Goal: Find specific page/section: Find specific page/section

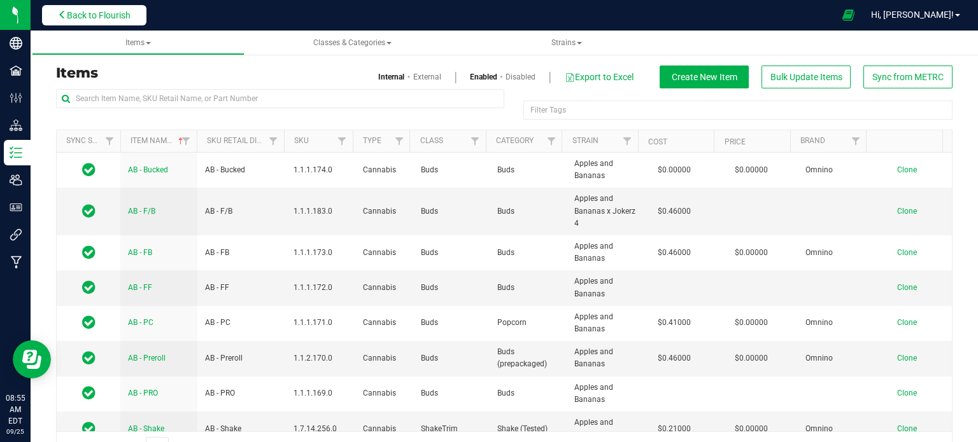
click at [117, 20] on button "Back to Flourish" at bounding box center [94, 15] width 104 height 20
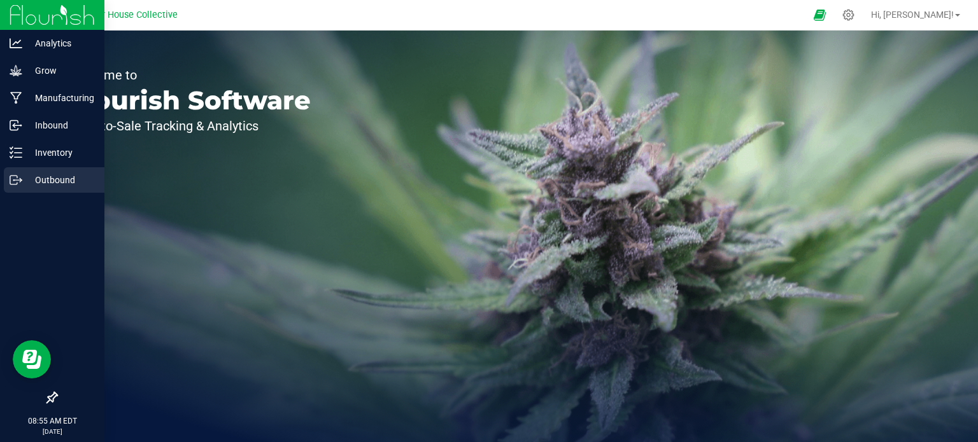
click at [61, 177] on p "Outbound" at bounding box center [60, 180] width 76 height 15
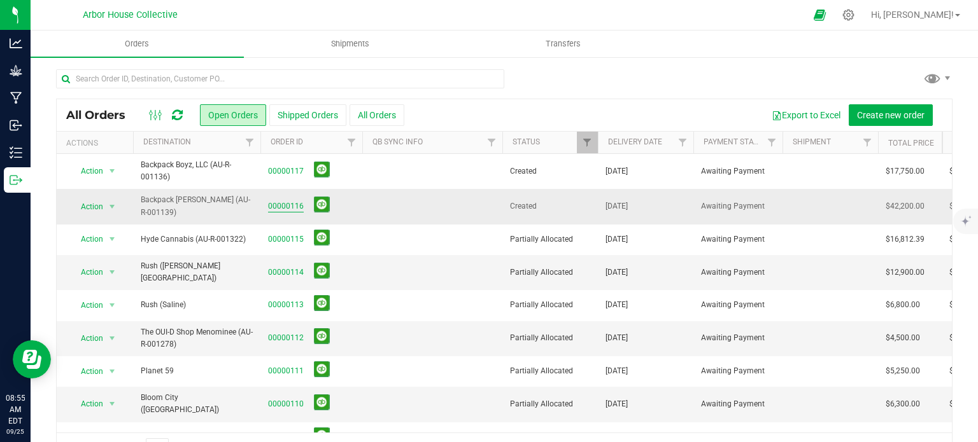
click at [276, 202] on link "00000116" at bounding box center [286, 207] width 36 height 12
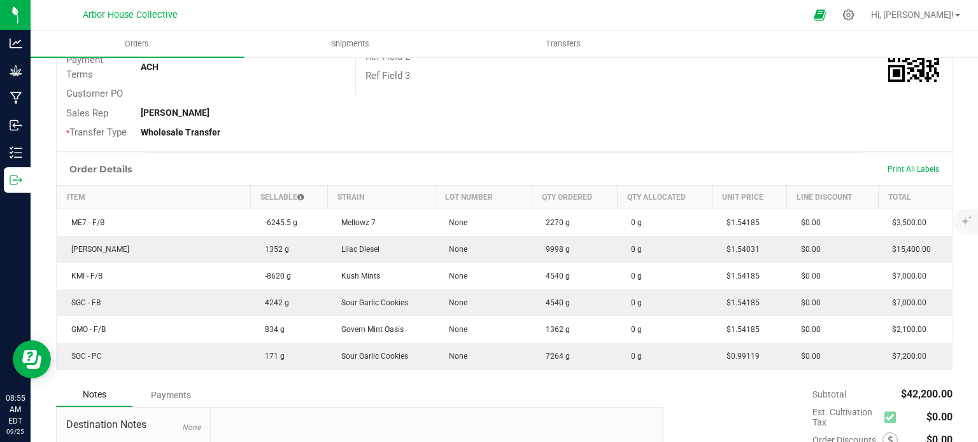
scroll to position [264, 0]
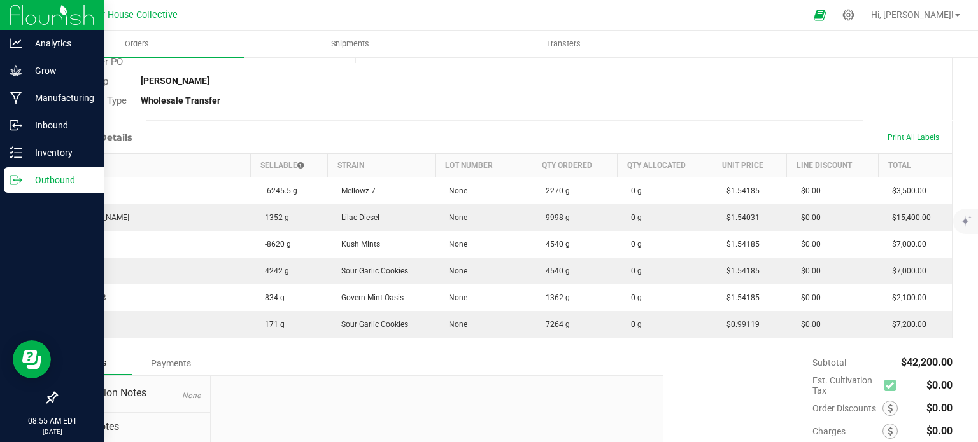
click at [19, 178] on icon at bounding box center [16, 180] width 13 height 13
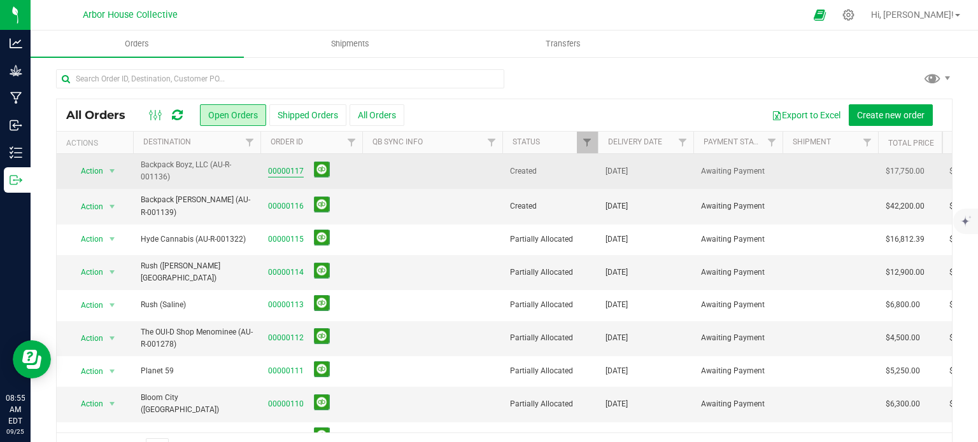
click at [276, 171] on link "00000117" at bounding box center [286, 172] width 36 height 12
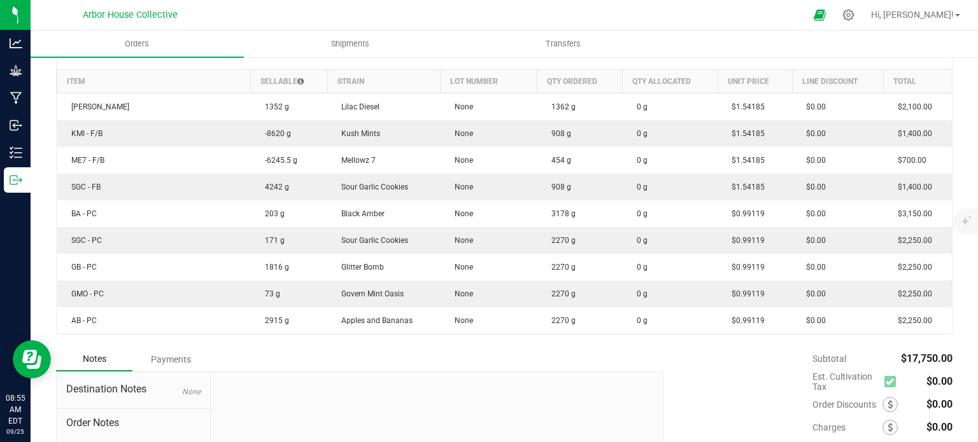
scroll to position [346, 0]
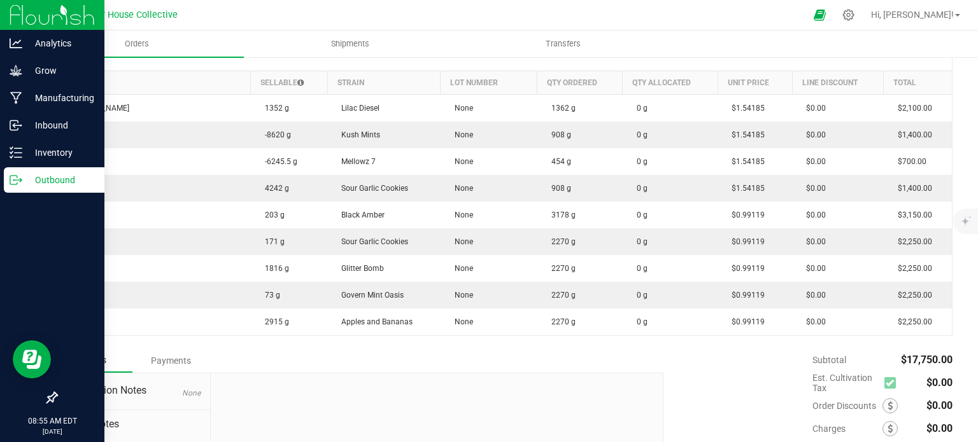
click at [22, 176] on p "Outbound" at bounding box center [60, 180] width 76 height 15
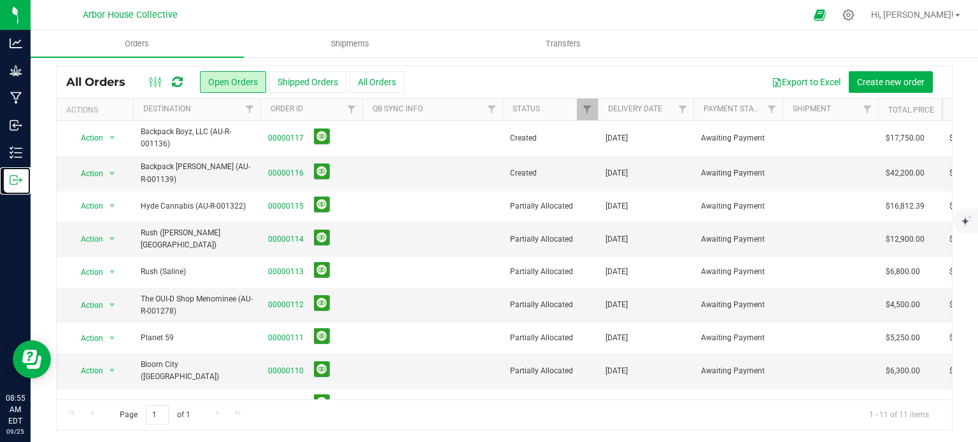
scroll to position [77, 0]
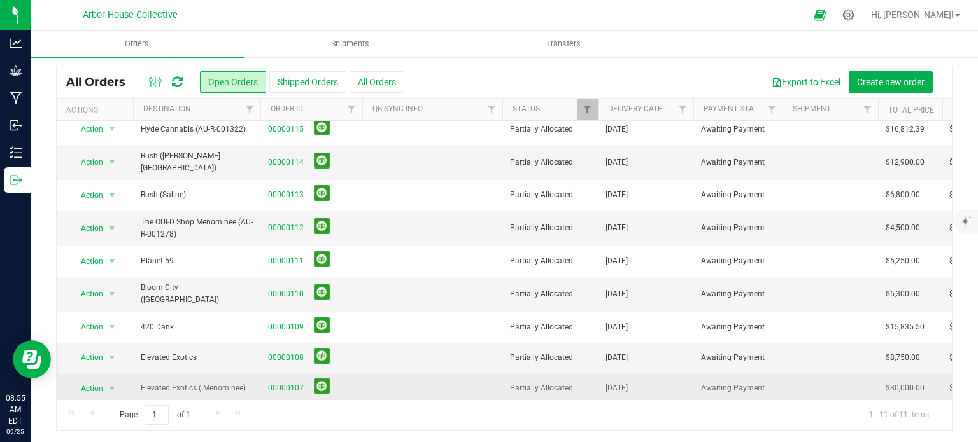
click at [290, 383] on link "00000107" at bounding box center [286, 389] width 36 height 12
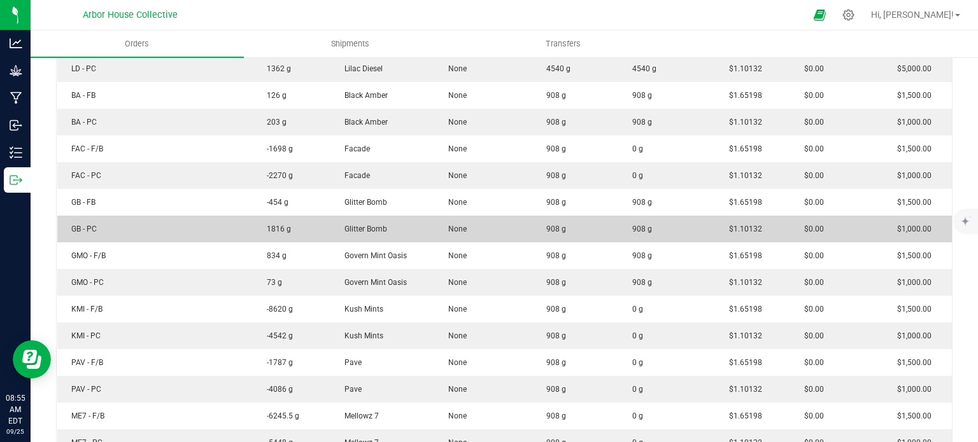
scroll to position [413, 0]
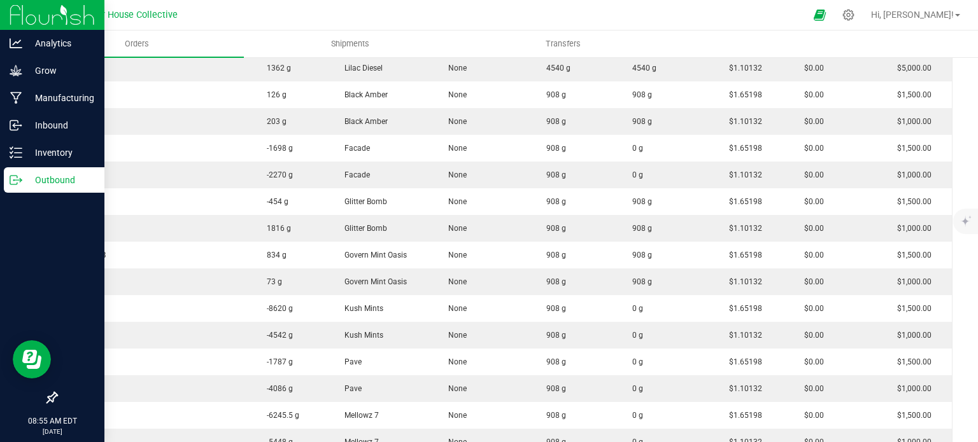
click at [39, 182] on p "Outbound" at bounding box center [60, 180] width 76 height 15
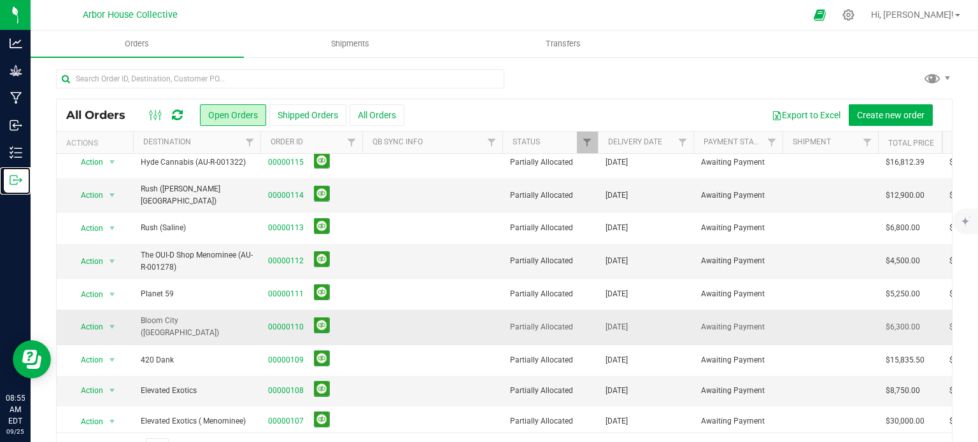
scroll to position [77, 0]
click at [278, 385] on link "00000108" at bounding box center [286, 391] width 36 height 12
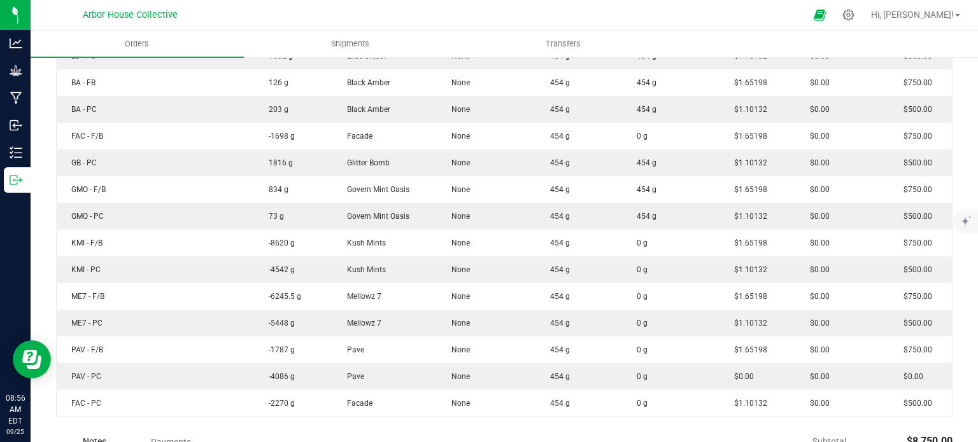
scroll to position [427, 0]
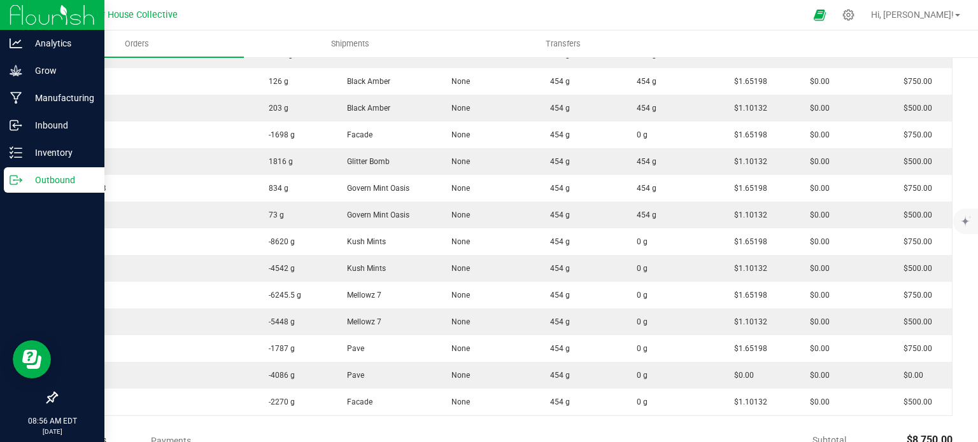
click at [18, 174] on icon at bounding box center [16, 180] width 13 height 13
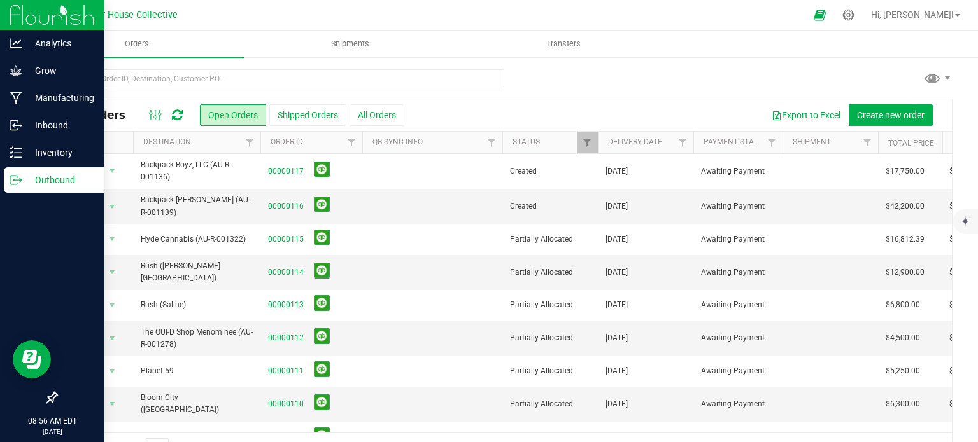
scroll to position [77, 0]
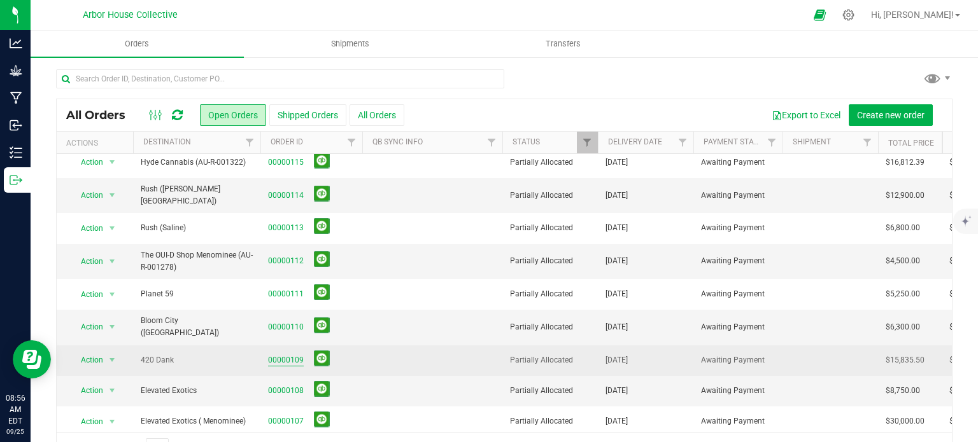
click at [285, 355] on link "00000109" at bounding box center [286, 361] width 36 height 12
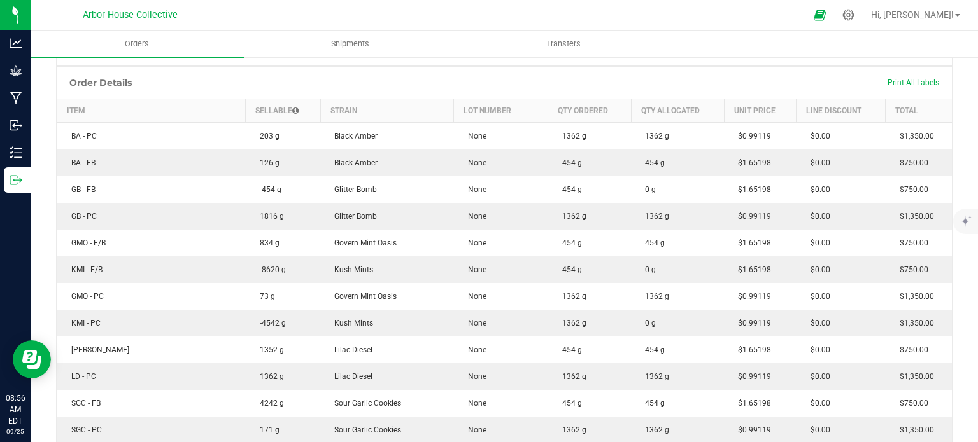
scroll to position [325, 0]
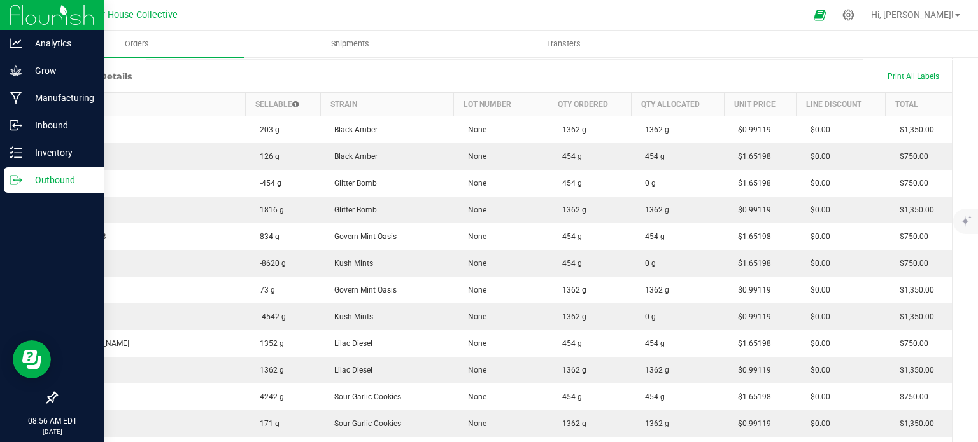
click at [36, 182] on p "Outbound" at bounding box center [60, 180] width 76 height 15
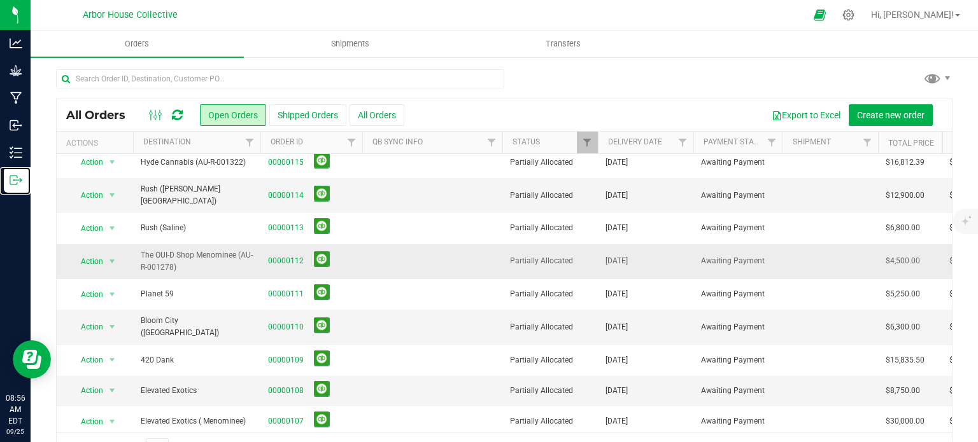
scroll to position [76, 0]
click at [279, 322] on link "00000110" at bounding box center [286, 328] width 36 height 12
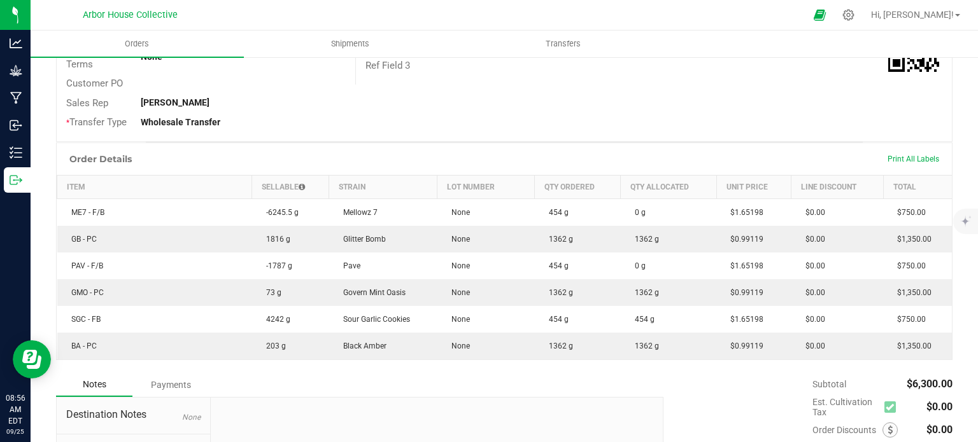
scroll to position [242, 0]
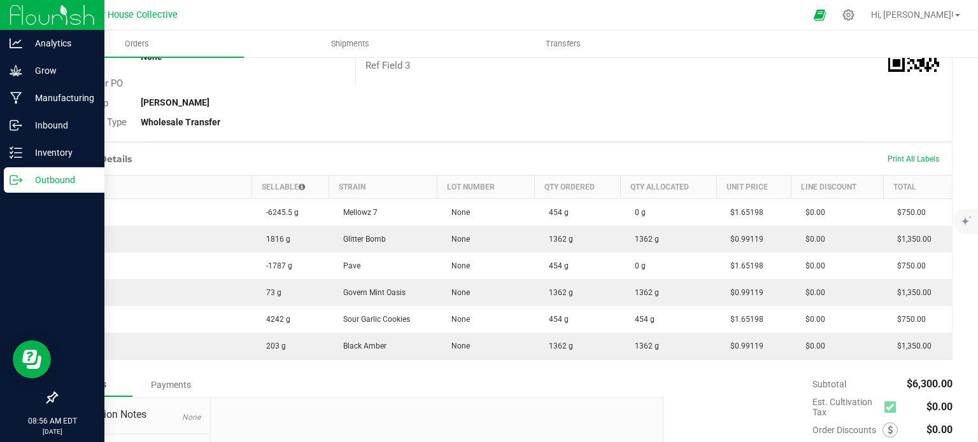
click at [27, 180] on p "Outbound" at bounding box center [60, 180] width 76 height 15
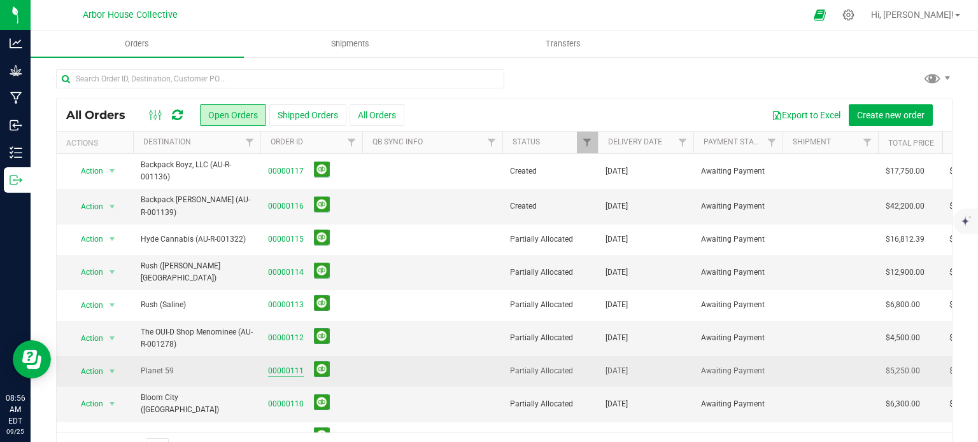
click at [275, 365] on link "00000111" at bounding box center [286, 371] width 36 height 12
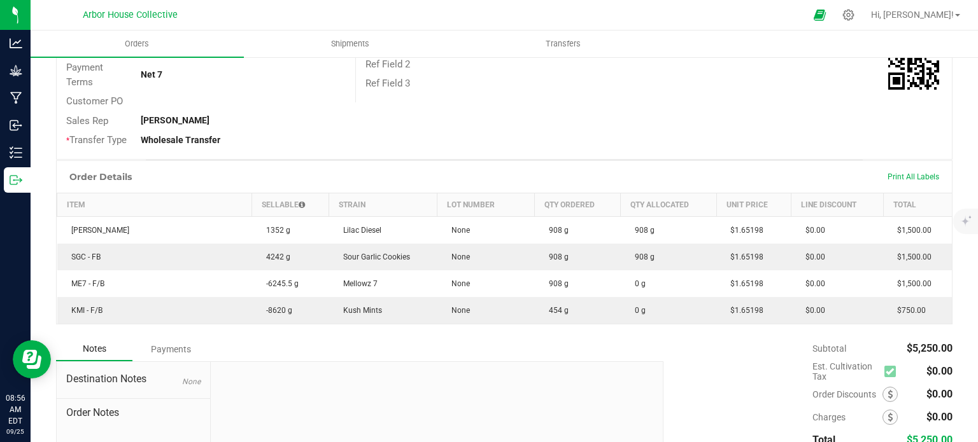
scroll to position [225, 0]
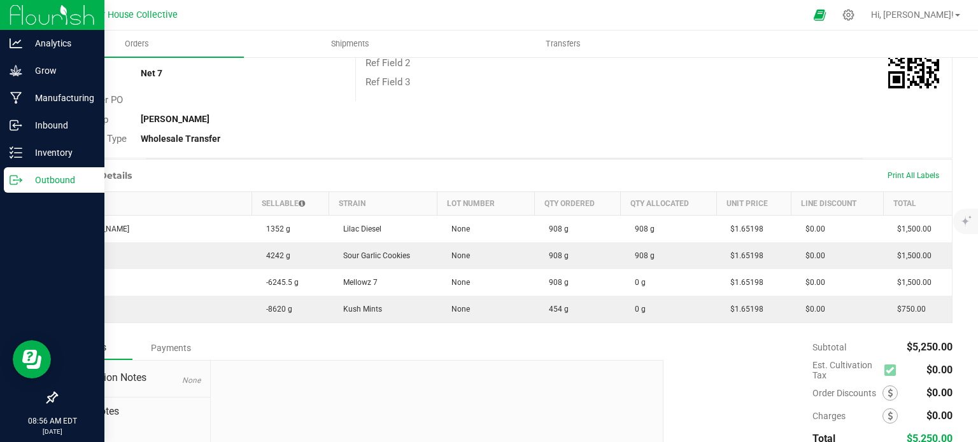
click at [22, 185] on p "Outbound" at bounding box center [60, 180] width 76 height 15
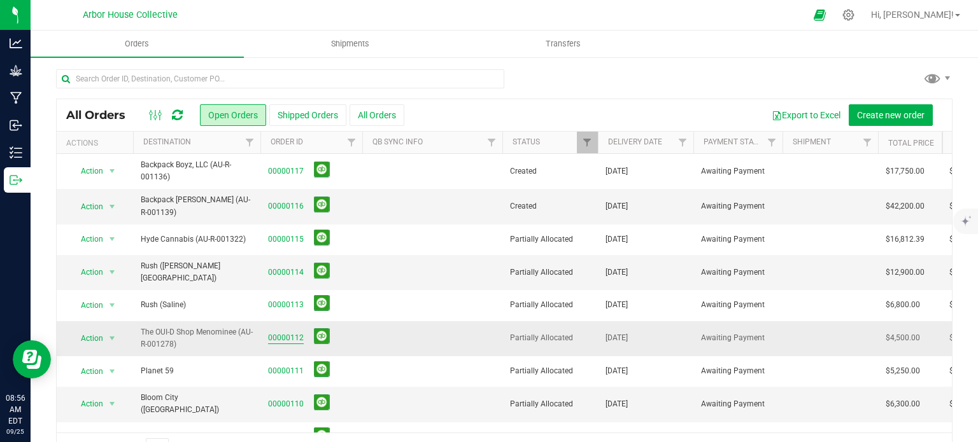
click at [282, 332] on link "00000112" at bounding box center [286, 338] width 36 height 12
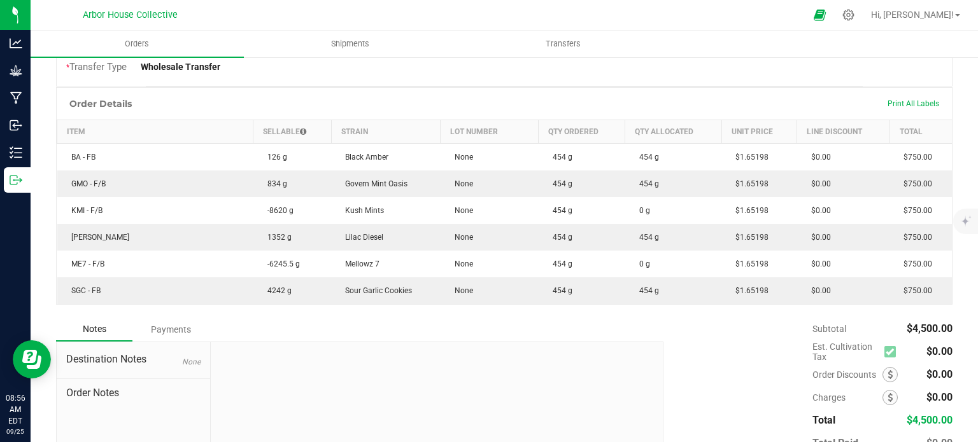
scroll to position [297, 0]
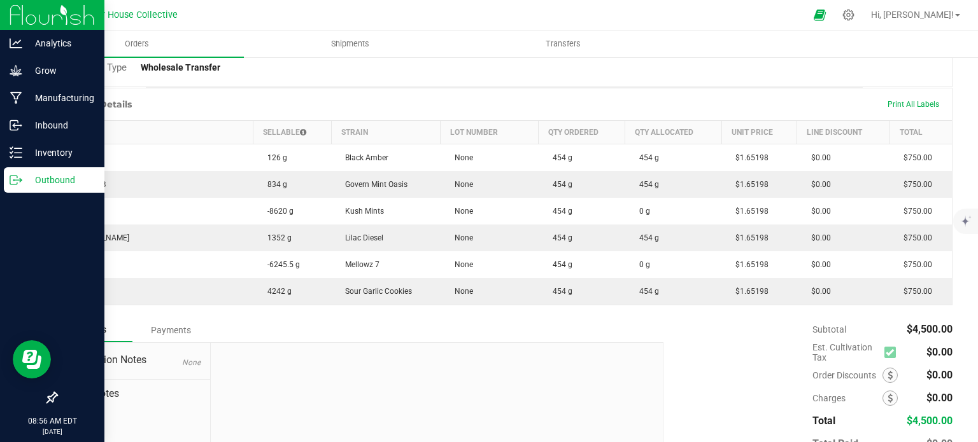
click at [31, 173] on p "Outbound" at bounding box center [60, 180] width 76 height 15
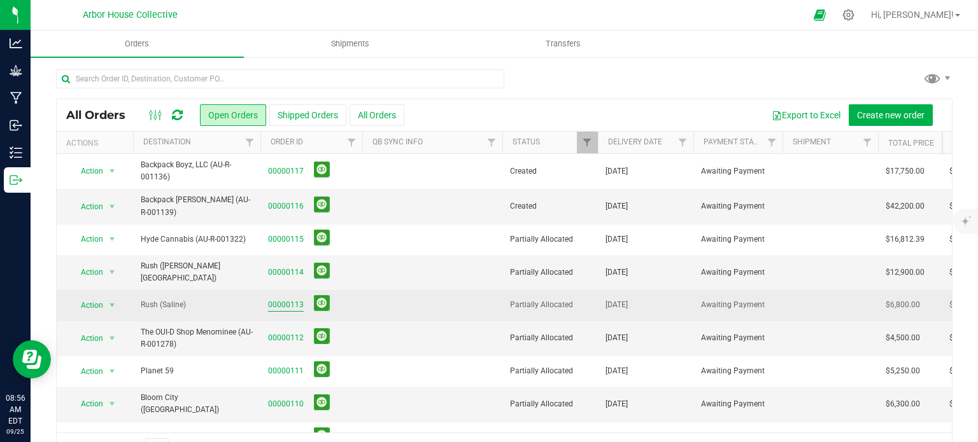
click at [272, 299] on link "00000113" at bounding box center [286, 305] width 36 height 12
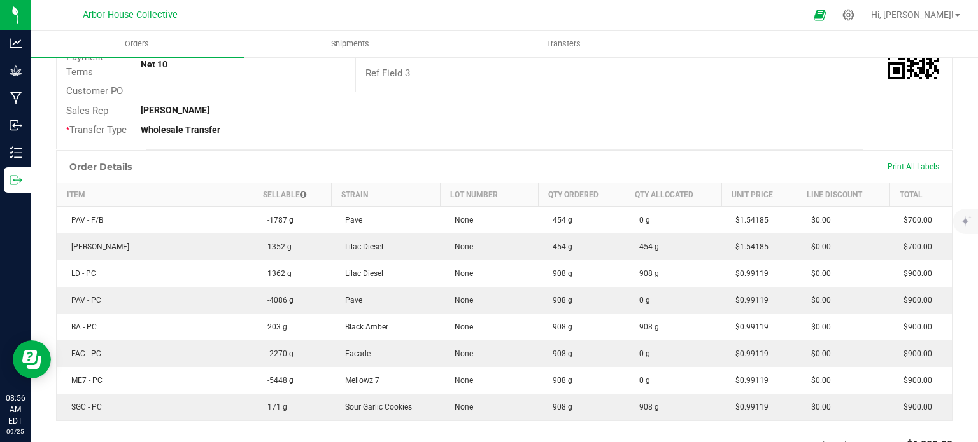
scroll to position [285, 0]
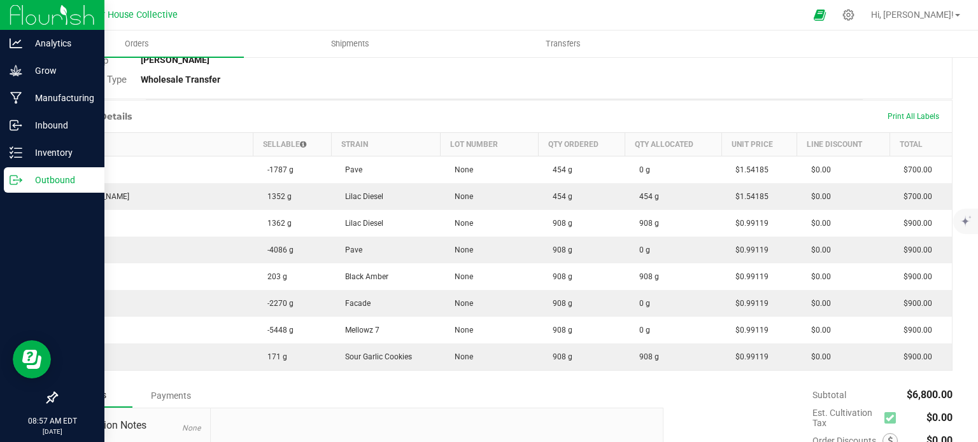
click at [23, 182] on p "Outbound" at bounding box center [60, 180] width 76 height 15
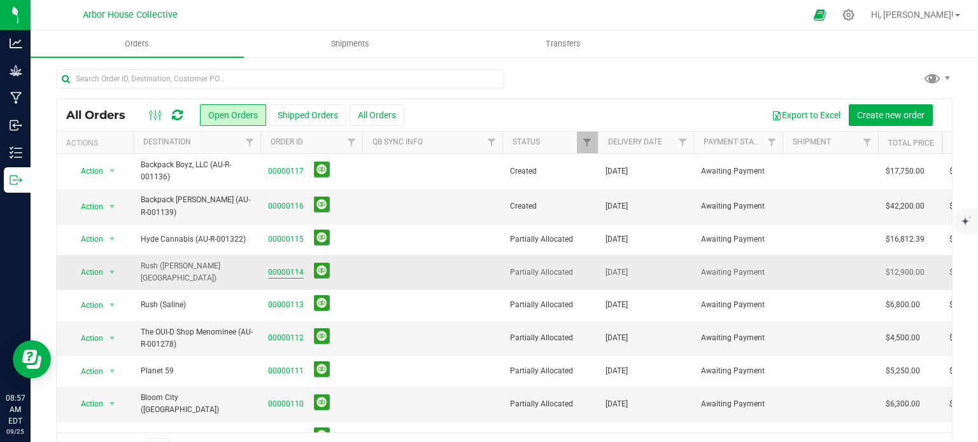
click at [285, 269] on link "00000114" at bounding box center [286, 273] width 36 height 12
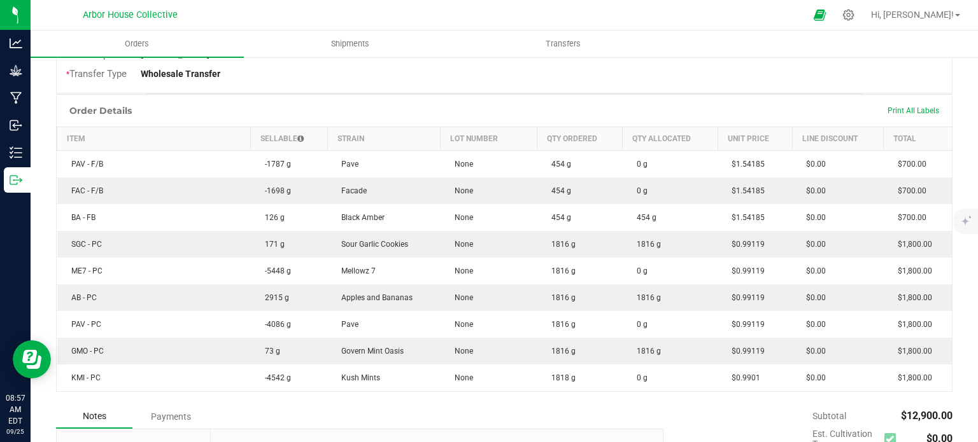
scroll to position [311, 0]
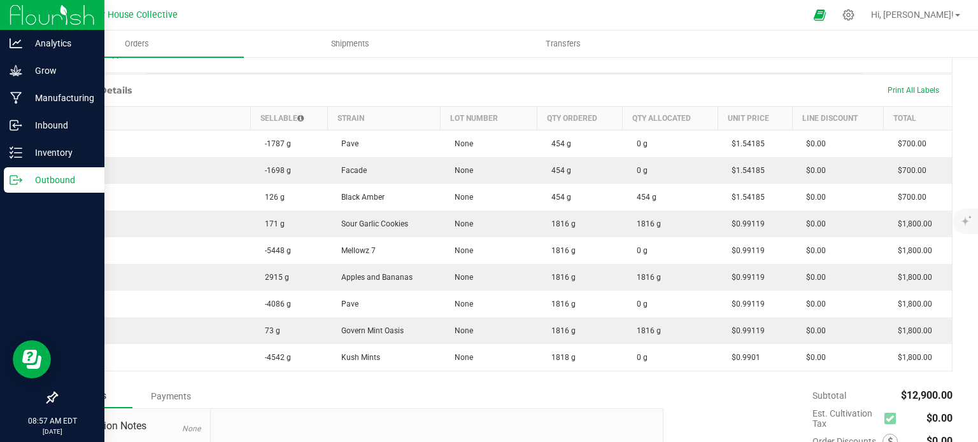
click at [30, 180] on p "Outbound" at bounding box center [60, 180] width 76 height 15
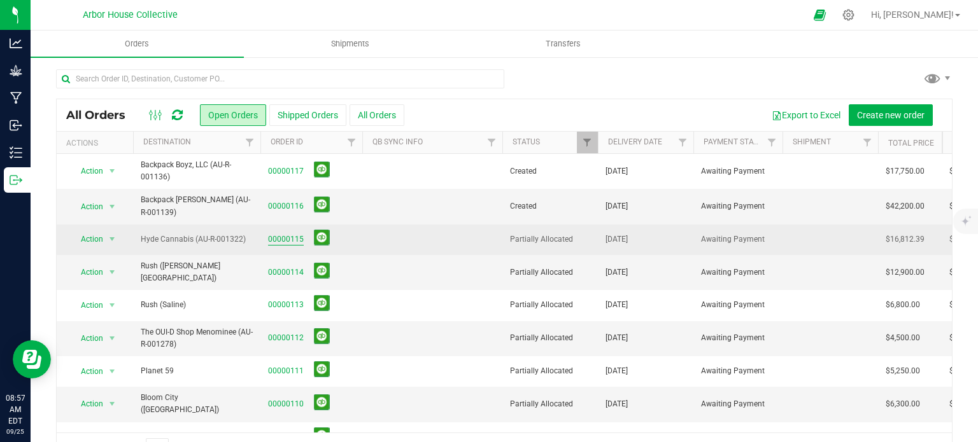
click at [285, 238] on link "00000115" at bounding box center [286, 240] width 36 height 12
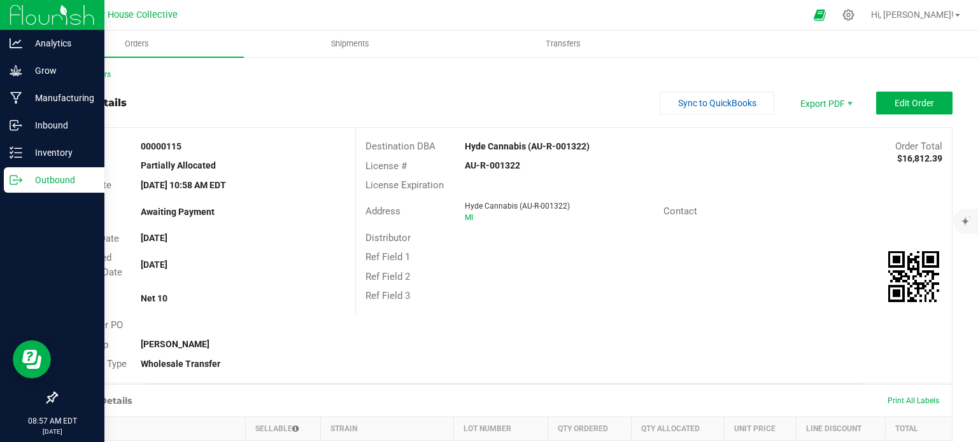
click at [38, 173] on p "Outbound" at bounding box center [60, 180] width 76 height 15
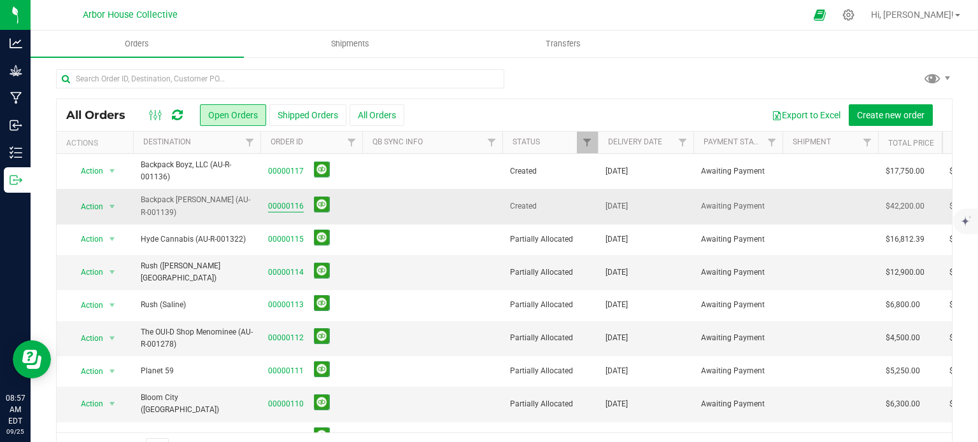
click at [286, 204] on link "00000116" at bounding box center [286, 207] width 36 height 12
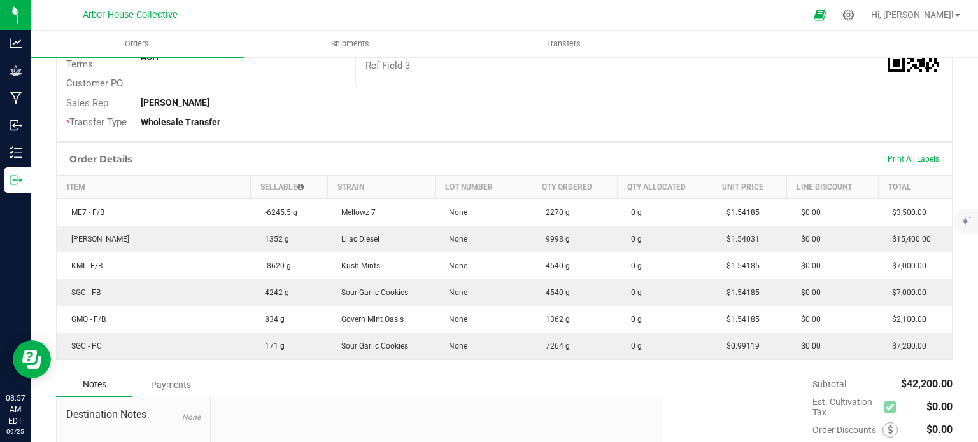
scroll to position [302, 0]
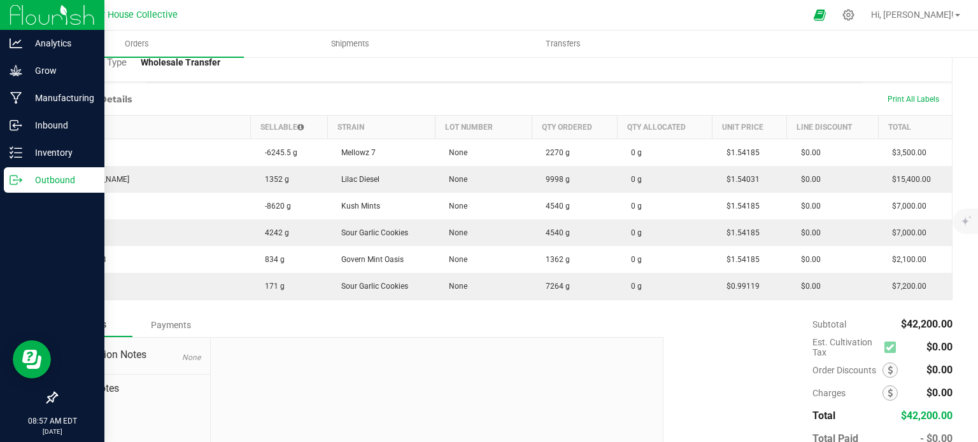
click at [26, 176] on p "Outbound" at bounding box center [60, 180] width 76 height 15
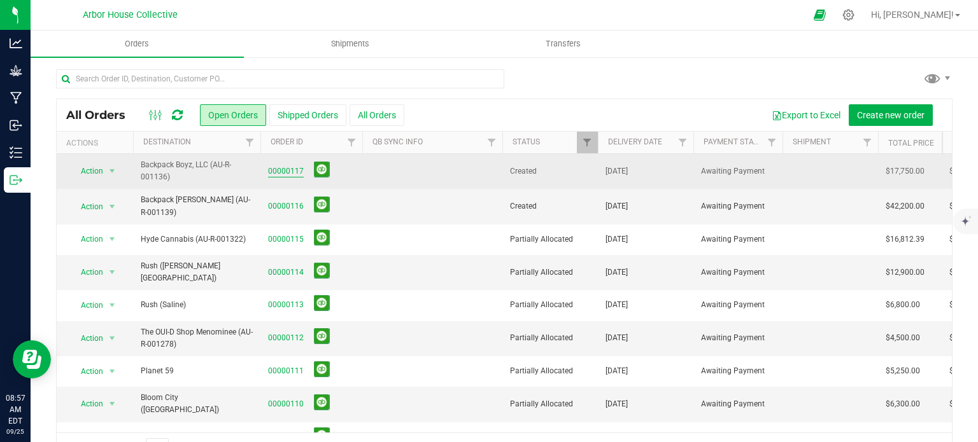
click at [271, 166] on link "00000117" at bounding box center [286, 172] width 36 height 12
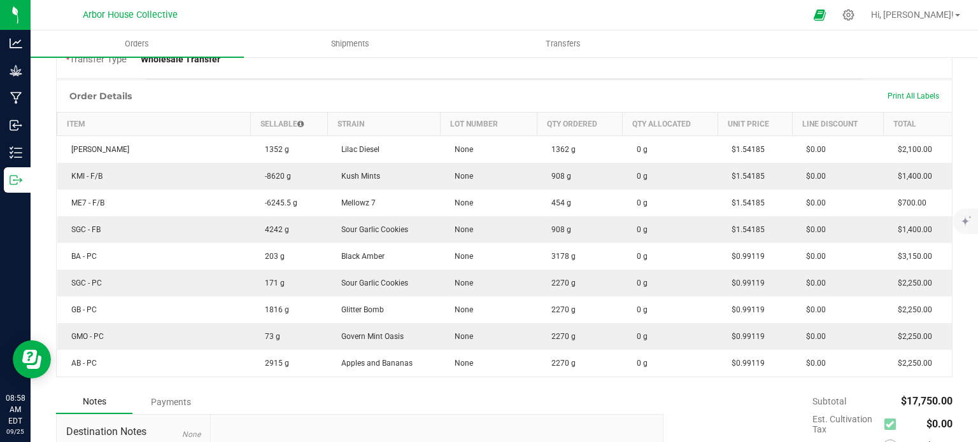
scroll to position [307, 0]
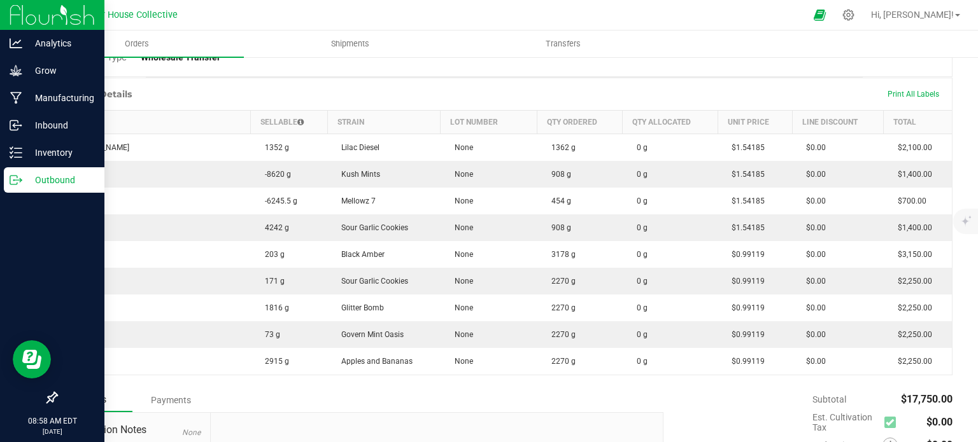
click at [25, 181] on p "Outbound" at bounding box center [60, 180] width 76 height 15
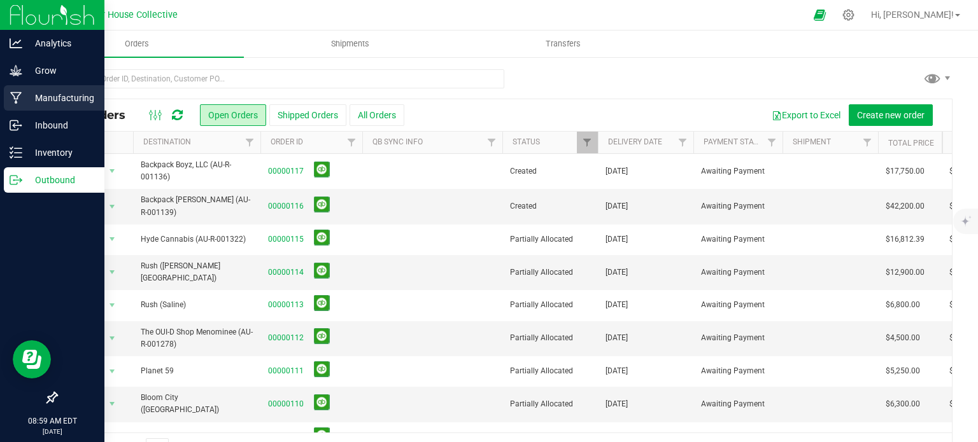
click at [55, 88] on div "Manufacturing" at bounding box center [54, 97] width 101 height 25
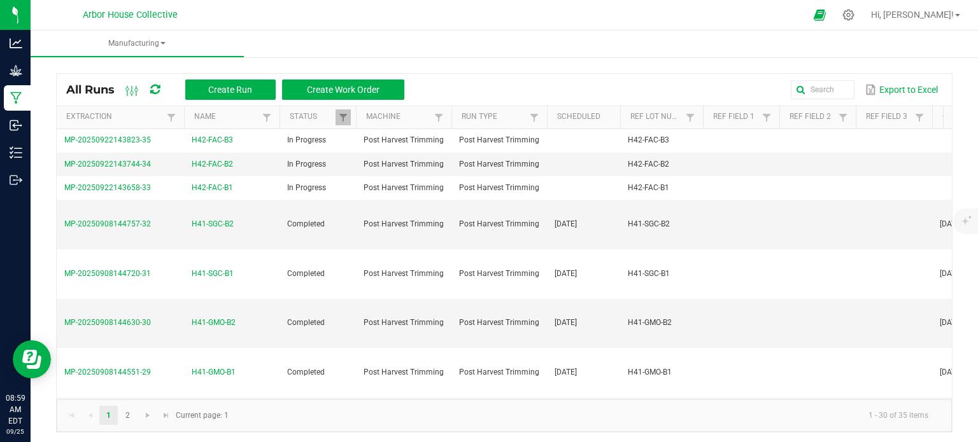
click at [190, 27] on nav "Arbor House Collective Hi, [PERSON_NAME]!" at bounding box center [504, 15] width 947 height 31
click at [166, 39] on span "Manufacturing" at bounding box center [137, 43] width 213 height 11
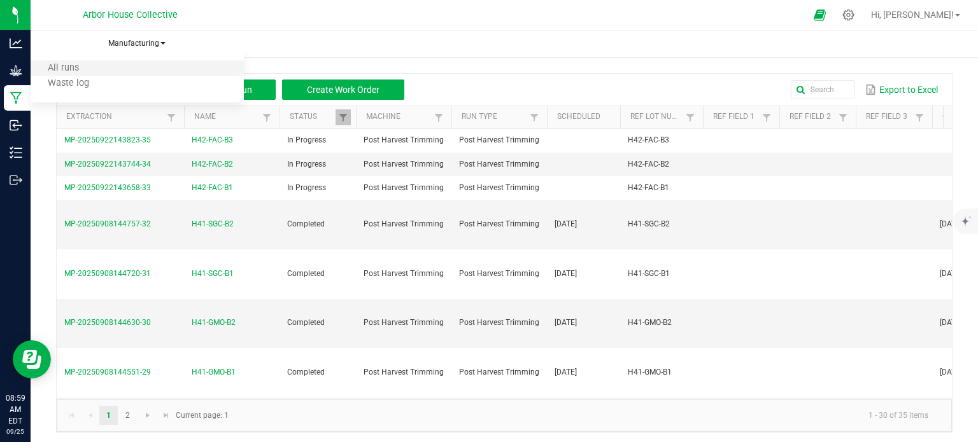
click at [159, 61] on li "All runs" at bounding box center [137, 67] width 213 height 15
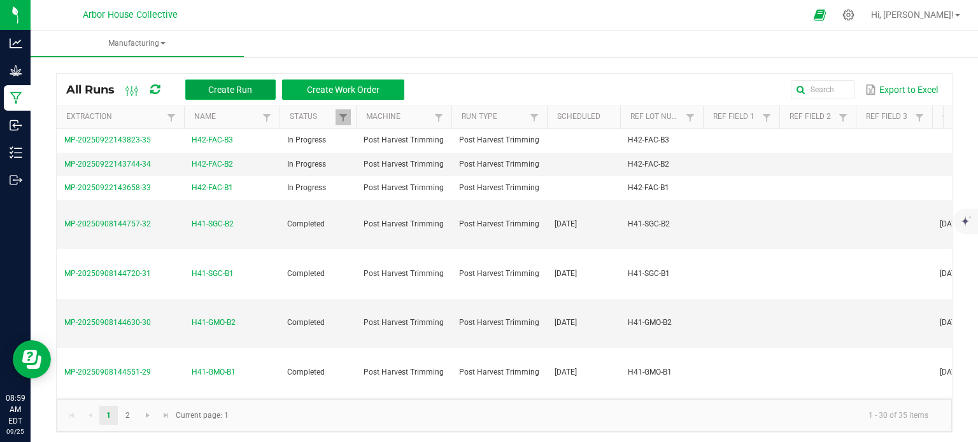
click at [237, 90] on span "Create Run" at bounding box center [230, 90] width 44 height 10
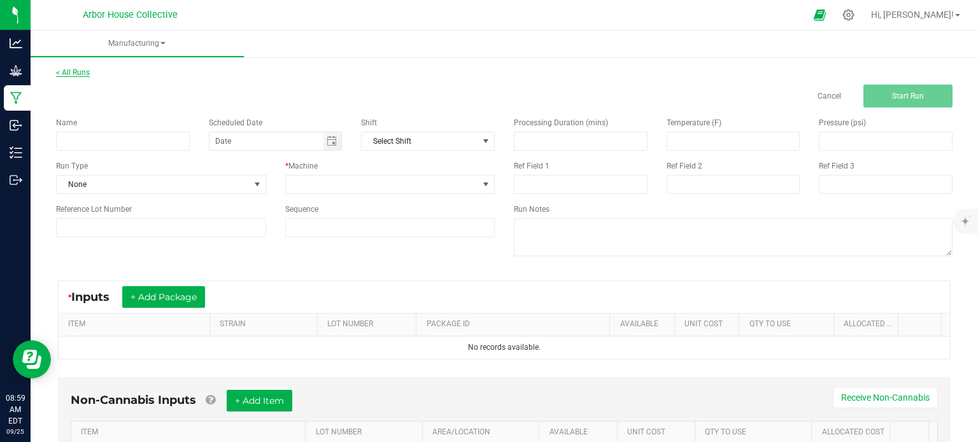
click at [86, 73] on link "< All Runs" at bounding box center [73, 72] width 34 height 9
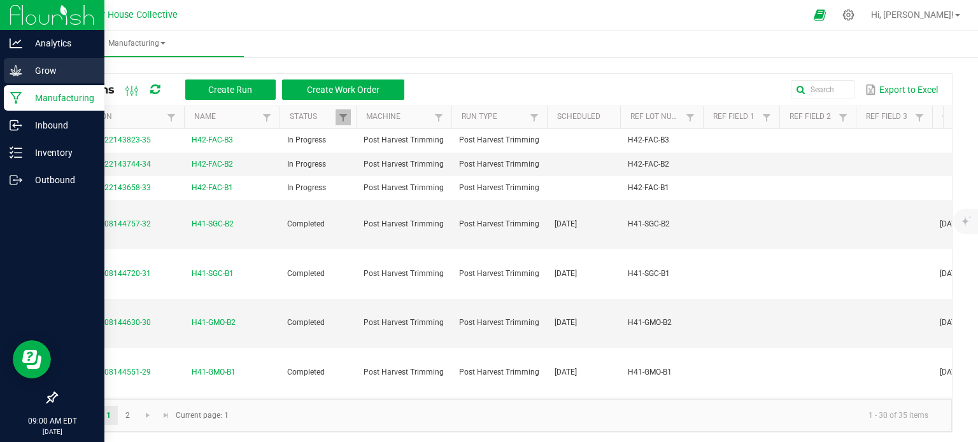
click at [50, 71] on p "Grow" at bounding box center [60, 70] width 76 height 15
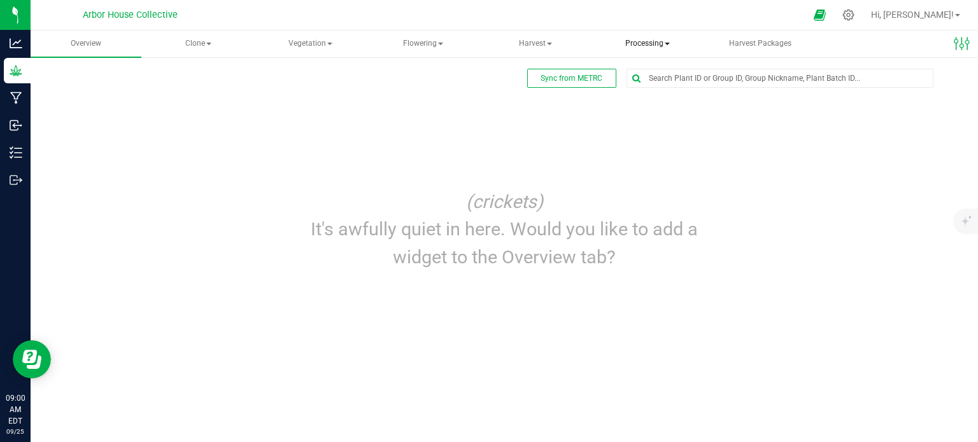
click at [657, 39] on span "Processing" at bounding box center [647, 43] width 109 height 25
click at [662, 90] on span "Processing harvests" at bounding box center [668, 91] width 118 height 11
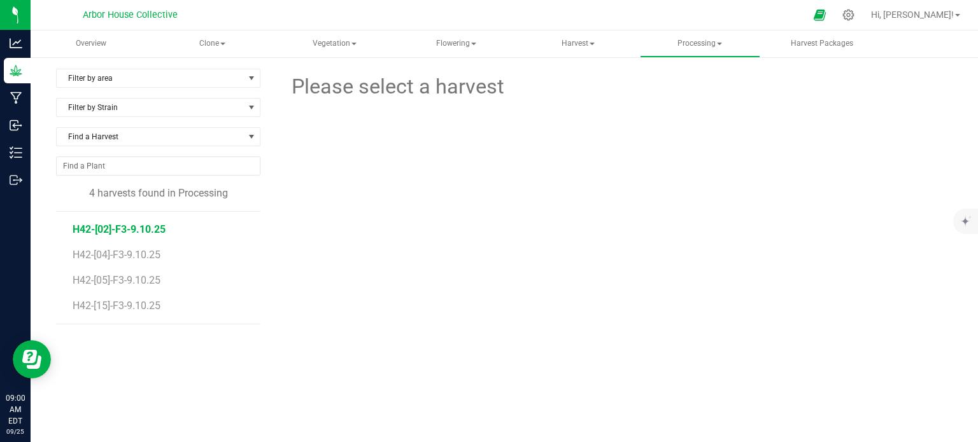
click at [159, 227] on span "H42-[02]-F3-9.10.25" at bounding box center [119, 229] width 93 height 12
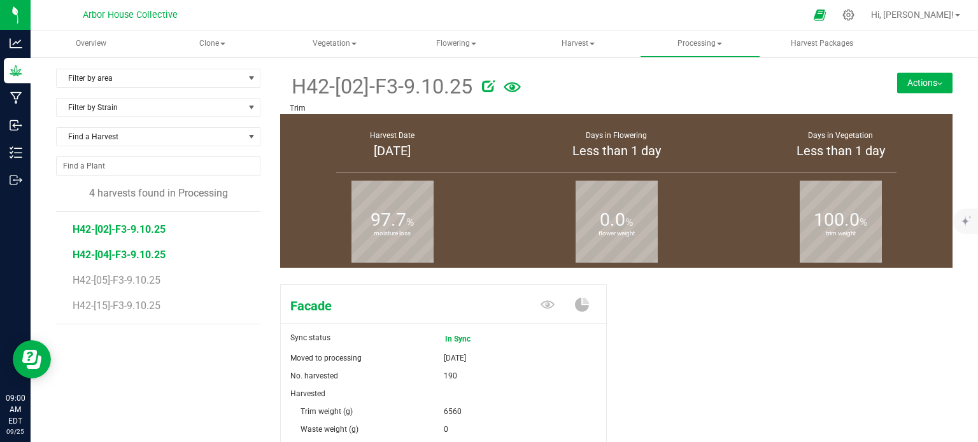
click at [145, 249] on span "H42-[04]-F3-9.10.25" at bounding box center [119, 255] width 93 height 12
click at [142, 280] on span "H42-[05]-F3-9.10.25" at bounding box center [119, 280] width 93 height 12
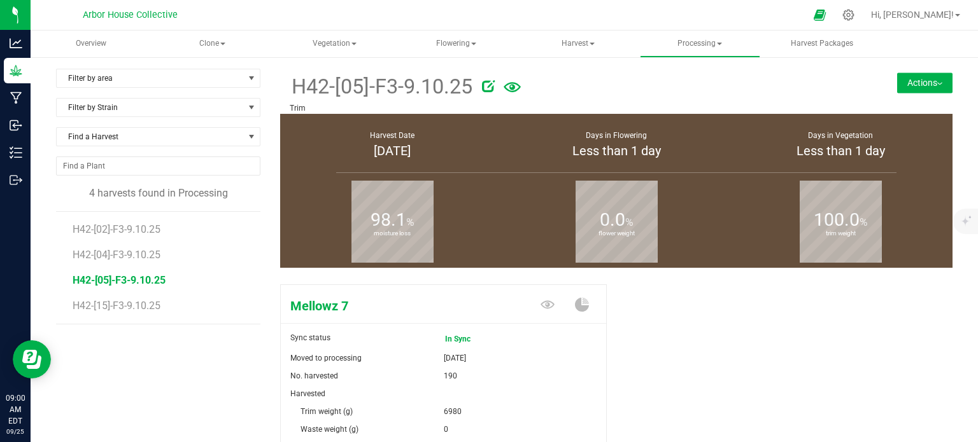
click at [139, 292] on li "H42-[15]-F3-9.10.25" at bounding box center [162, 306] width 179 height 36
click at [138, 307] on span "H42-[15]-F3-9.10.25" at bounding box center [119, 306] width 93 height 12
click at [918, 89] on button "Actions" at bounding box center [924, 83] width 55 height 20
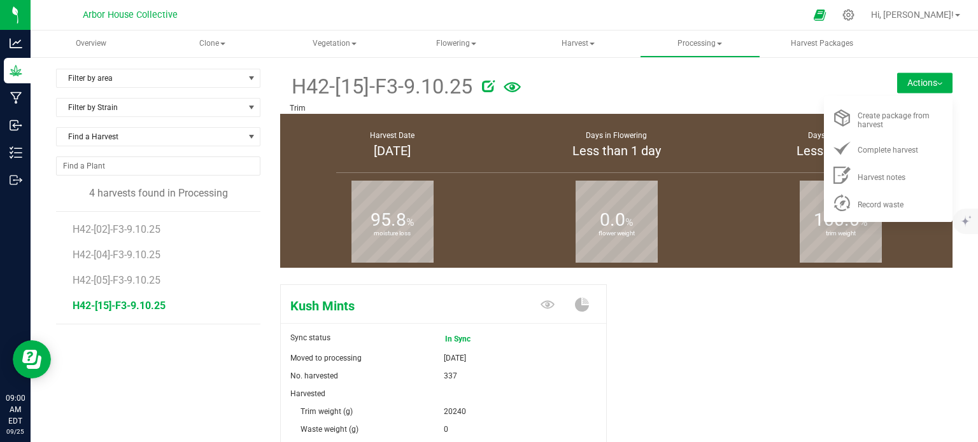
click at [698, 334] on div "Kush Mints Sync status In Sync Moved to processing [DATE] No. harvested 337 Har…" at bounding box center [616, 441] width 672 height 325
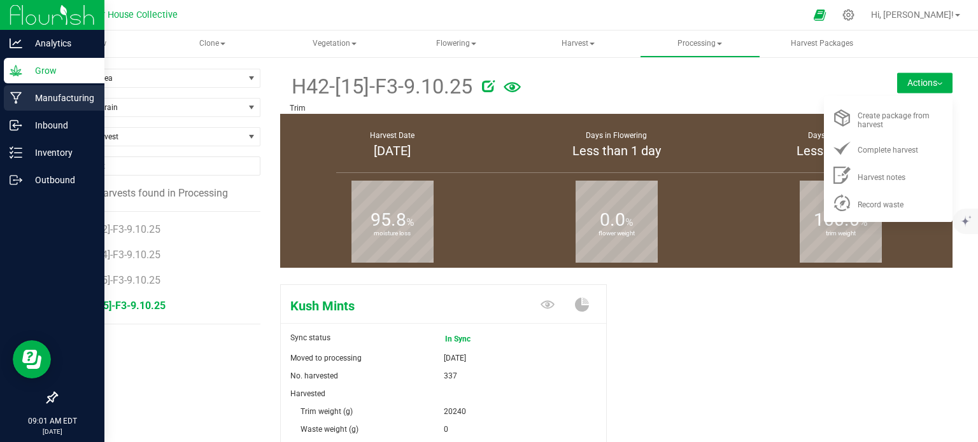
click at [64, 101] on p "Manufacturing" at bounding box center [60, 97] width 76 height 15
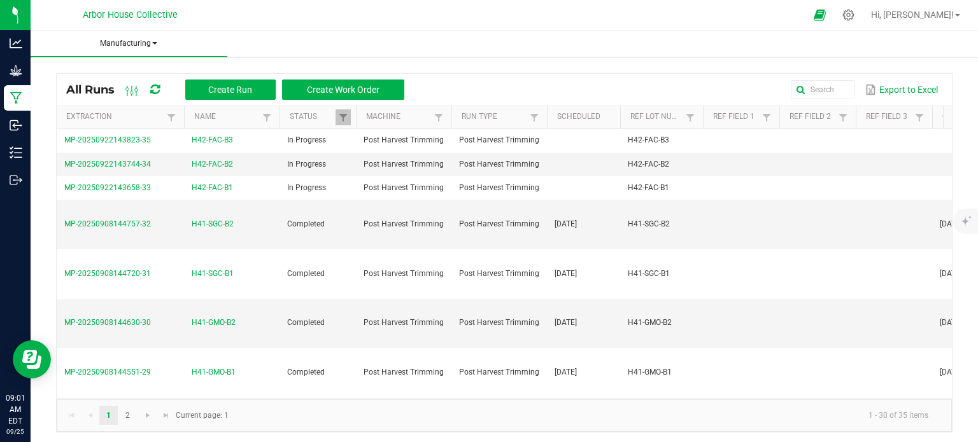
click at [145, 41] on span "Manufacturing" at bounding box center [129, 43] width 197 height 11
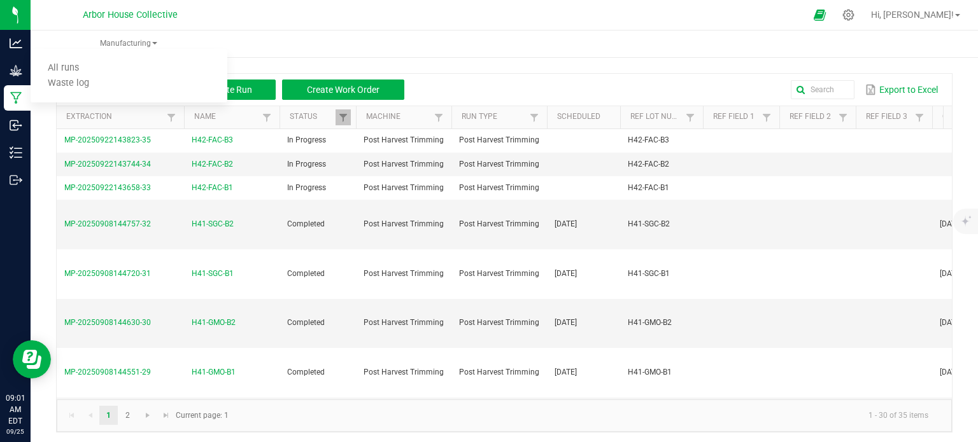
click at [280, 45] on ul "Manufacturing All runs Waste log" at bounding box center [520, 44] width 978 height 27
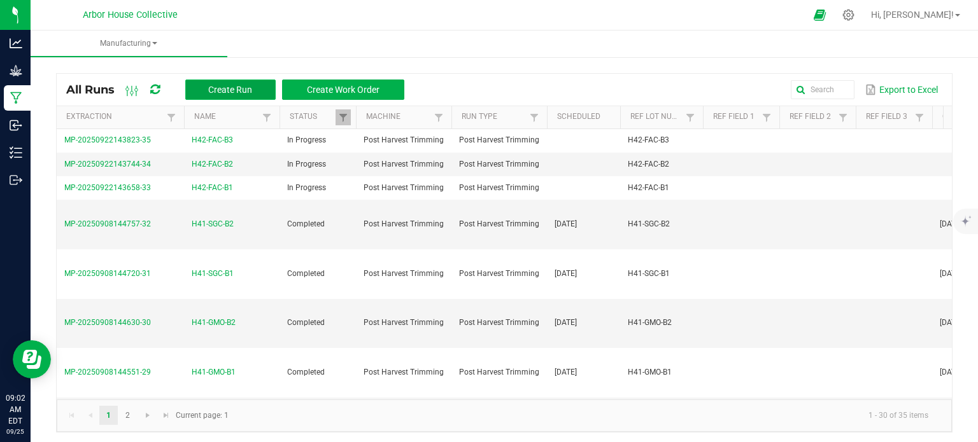
click at [217, 86] on span "Create Run" at bounding box center [230, 90] width 44 height 10
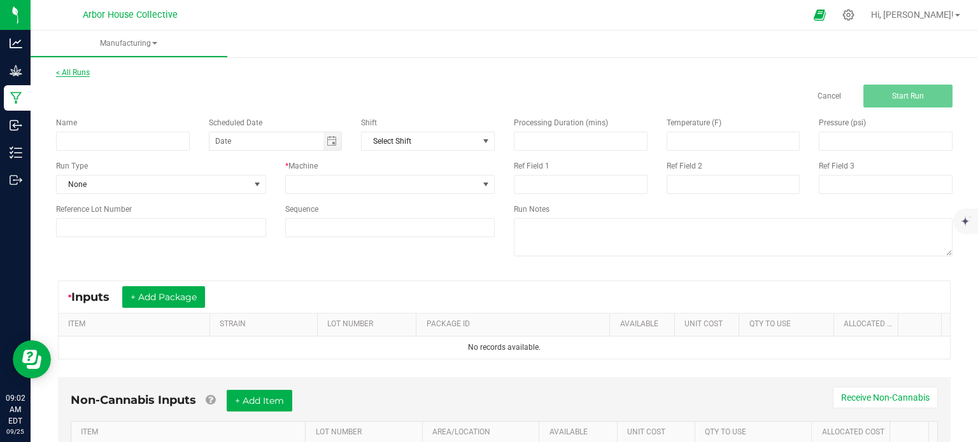
click at [88, 69] on link "< All Runs" at bounding box center [73, 72] width 34 height 9
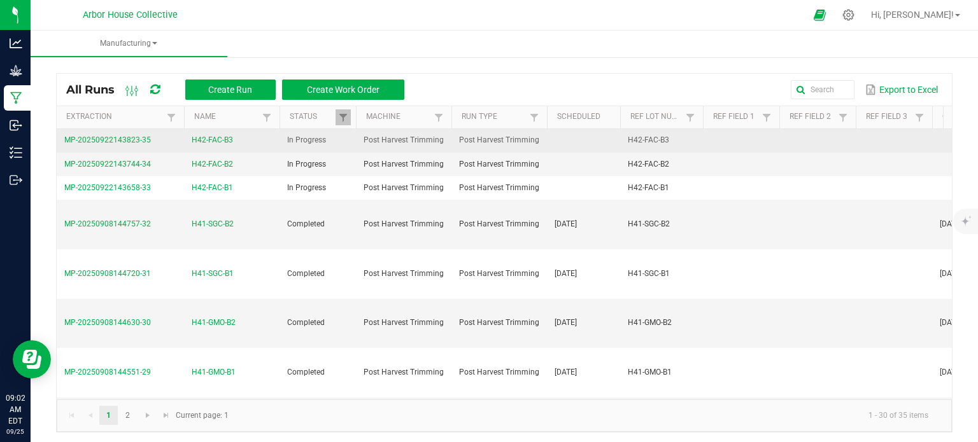
click at [220, 141] on span "H42-FAC-B3" at bounding box center [212, 140] width 41 height 12
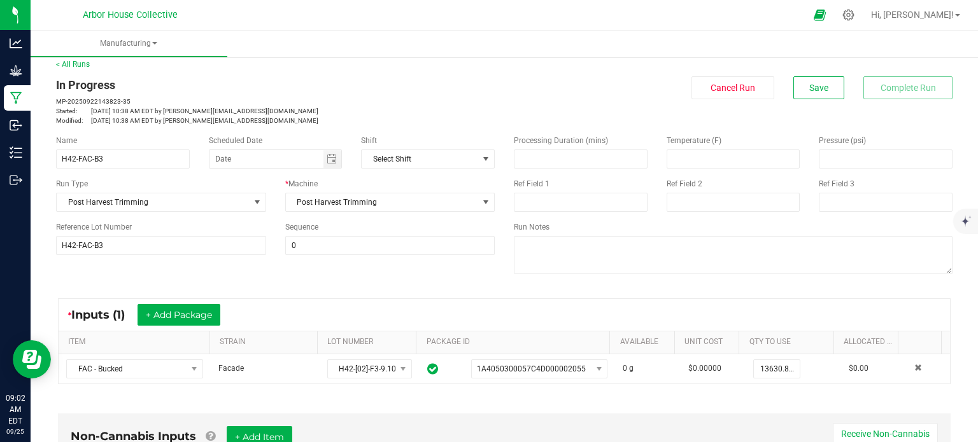
scroll to position [8, 0]
click at [83, 58] on div "< All Runs In Progress MP-20250922143823-35 Started: [DATE] 10:38 AM EDT by [EM…" at bounding box center [504, 411] width 947 height 731
click at [80, 64] on link "< All Runs" at bounding box center [73, 64] width 34 height 9
